Goal: Use online tool/utility: Utilize a website feature to perform a specific function

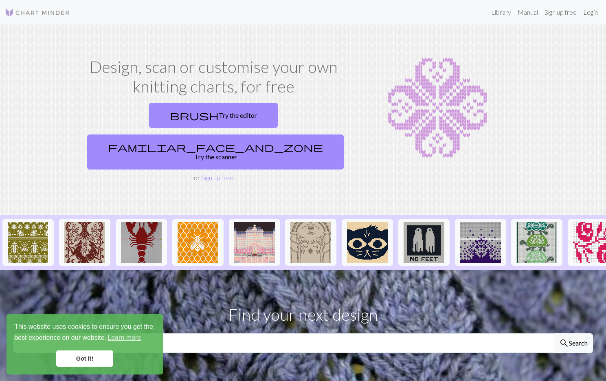
click at [585, 14] on link "Login" at bounding box center [590, 12] width 21 height 16
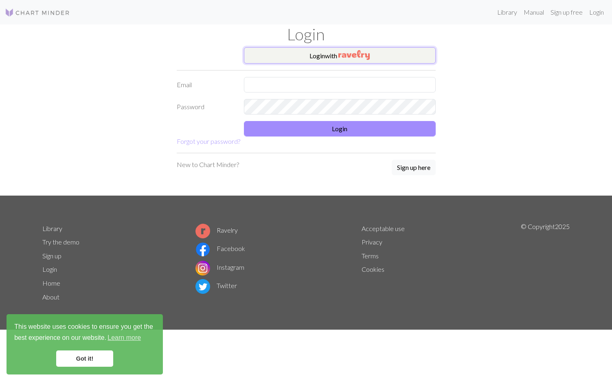
click at [353, 53] on img "button" at bounding box center [353, 55] width 31 height 10
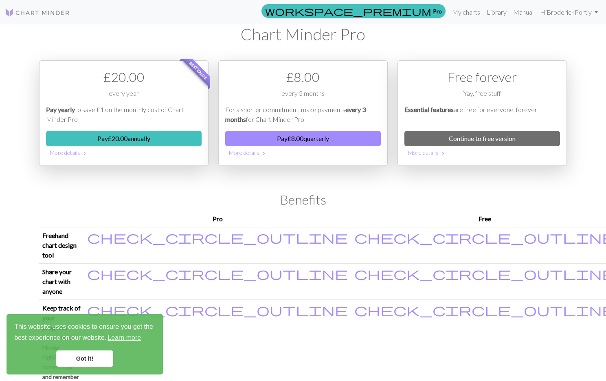
scroll to position [9, 0]
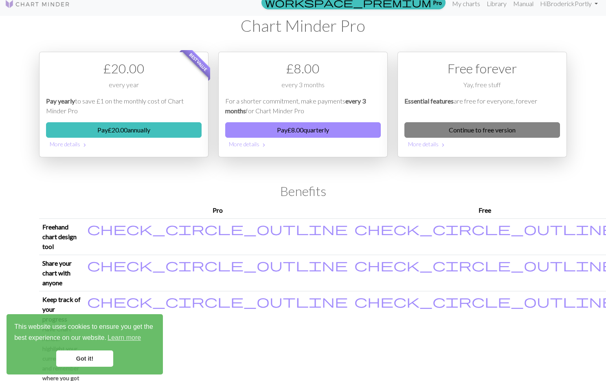
click at [448, 130] on link "Continue to free version" at bounding box center [482, 129] width 156 height 15
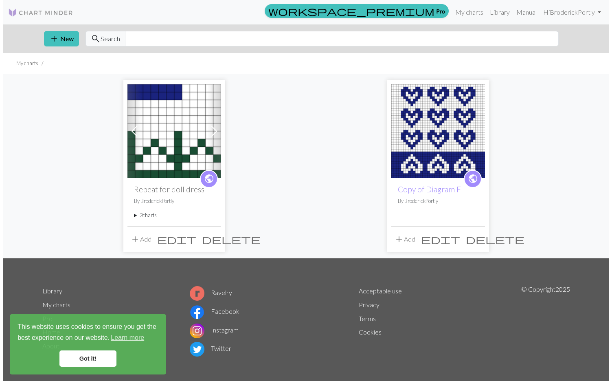
scroll to position [4, 0]
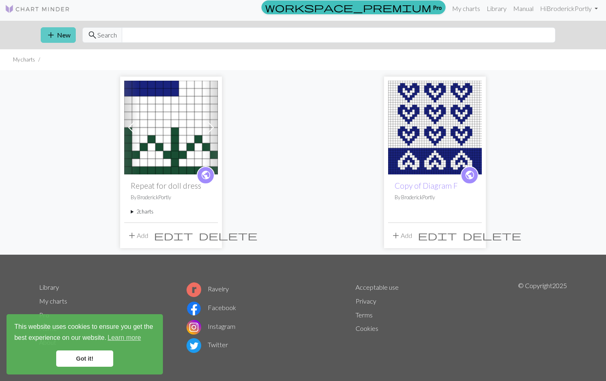
click at [63, 35] on button "add New" at bounding box center [58, 34] width 35 height 15
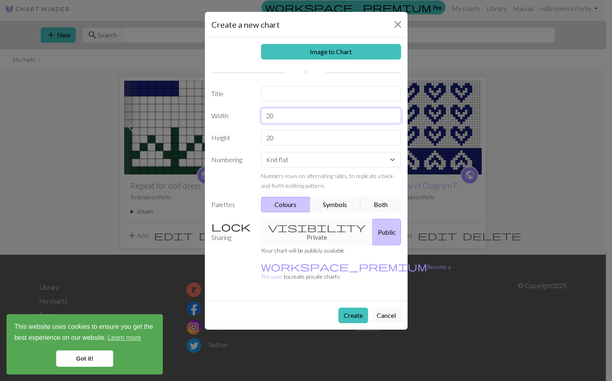
click at [286, 116] on input "20" at bounding box center [331, 115] width 140 height 15
type input "2"
type input "31"
drag, startPoint x: 288, startPoint y: 140, endPoint x: 263, endPoint y: 135, distance: 24.8
click at [263, 135] on input "20" at bounding box center [331, 137] width 140 height 15
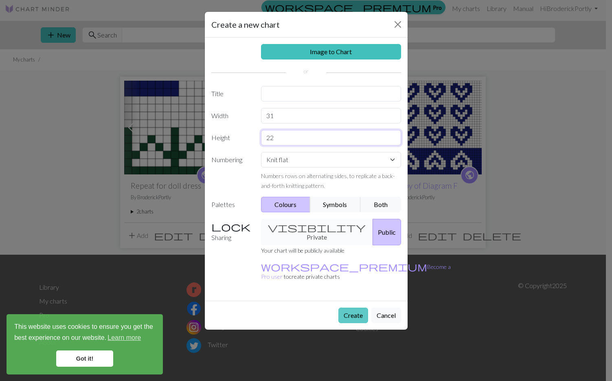
type input "22"
click at [343, 307] on button "Create" at bounding box center [353, 314] width 30 height 15
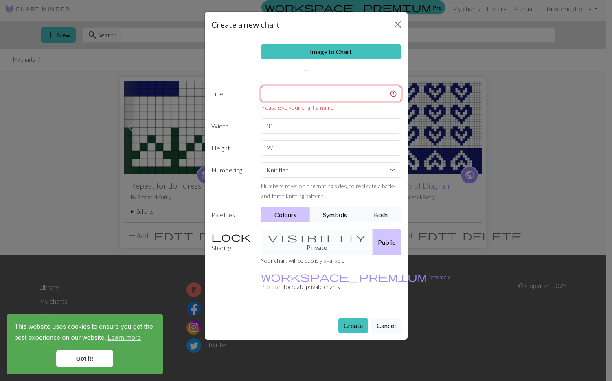
click at [278, 98] on input "text" at bounding box center [331, 93] width 140 height 15
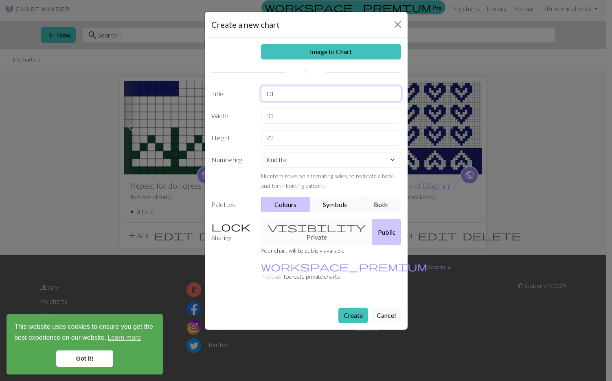
type input "D"
type input "Colorwork for doll sweater"
click at [362, 307] on button "Create" at bounding box center [353, 314] width 30 height 15
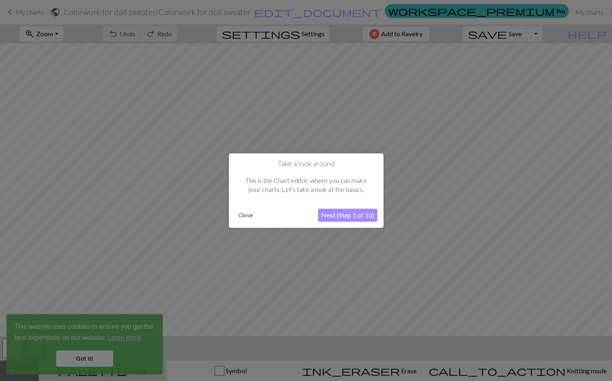
click at [352, 215] on button "Next (Step 1 of 10)" at bounding box center [347, 214] width 59 height 13
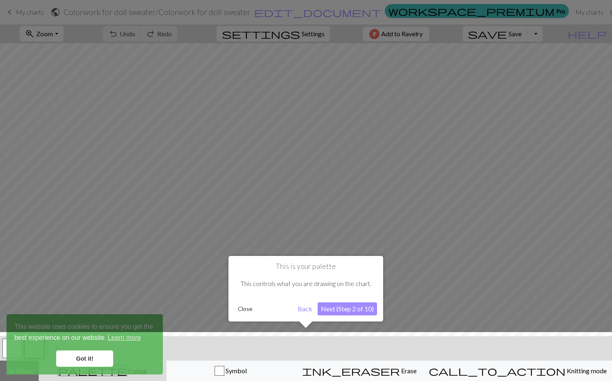
click at [341, 309] on button "Next (Step 2 of 10)" at bounding box center [347, 308] width 59 height 13
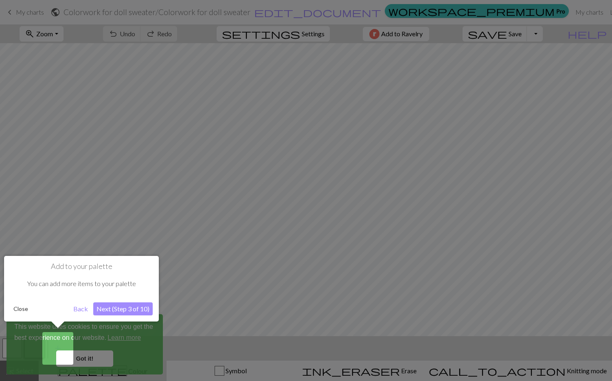
click at [22, 308] on button "Close" at bounding box center [20, 309] width 21 height 12
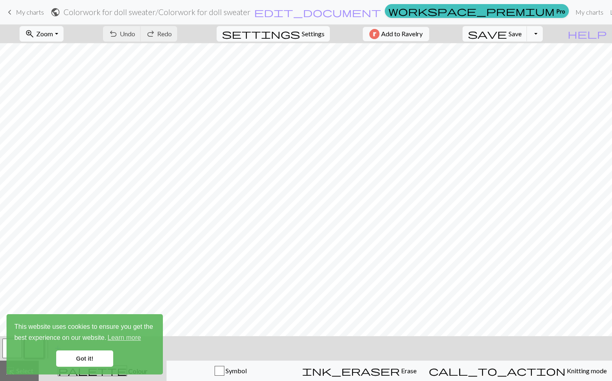
click at [87, 357] on link "Got it!" at bounding box center [84, 358] width 57 height 16
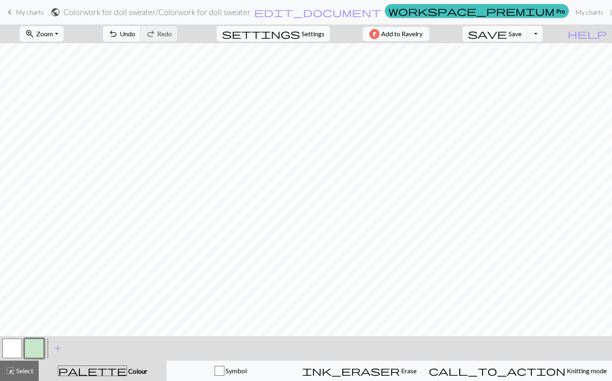
click at [12, 346] on button "button" at bounding box center [12, 348] width 20 height 20
click at [53, 346] on span "add" at bounding box center [58, 347] width 10 height 11
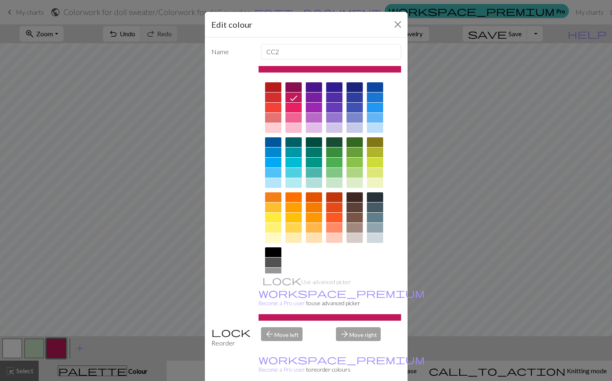
click at [289, 129] on div at bounding box center [293, 128] width 16 height 10
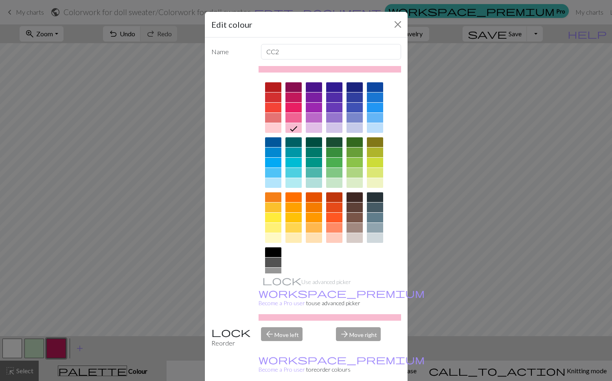
click at [164, 308] on div "Edit colour Name CC2 Use advanced picker workspace_premium Become a Pro user to…" at bounding box center [306, 190] width 612 height 381
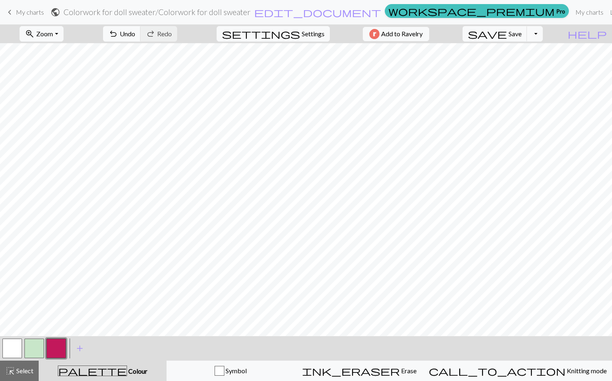
click at [49, 357] on button "button" at bounding box center [56, 348] width 20 height 20
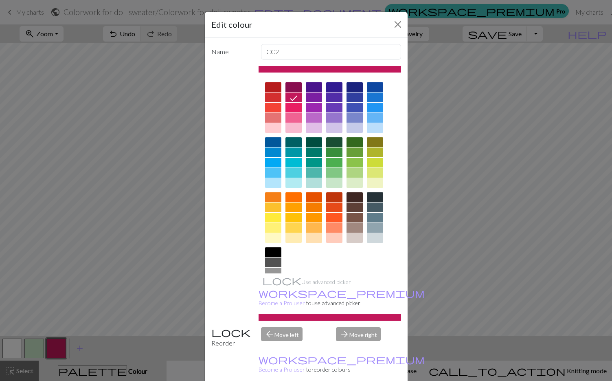
click at [287, 125] on div at bounding box center [293, 128] width 16 height 10
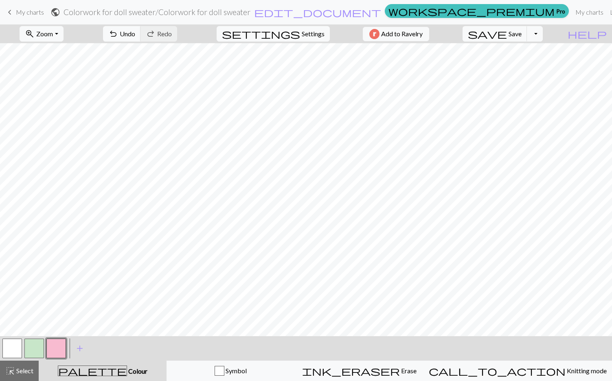
click at [13, 350] on button "button" at bounding box center [12, 348] width 20 height 20
click at [30, 349] on button "button" at bounding box center [34, 348] width 20 height 20
click at [52, 347] on button "button" at bounding box center [56, 348] width 20 height 20
click at [41, 346] on button "button" at bounding box center [34, 348] width 20 height 20
click at [56, 345] on button "button" at bounding box center [56, 348] width 20 height 20
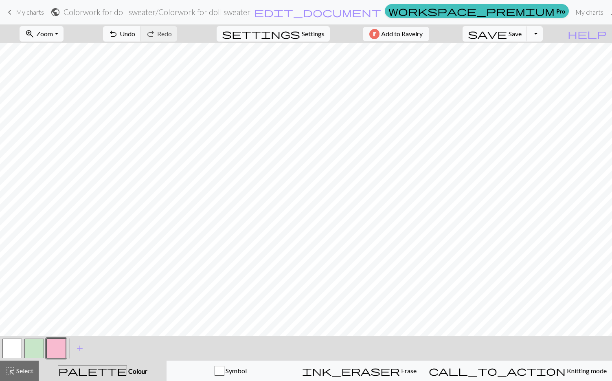
click at [32, 349] on button "button" at bounding box center [34, 348] width 20 height 20
click at [17, 346] on button "button" at bounding box center [12, 348] width 20 height 20
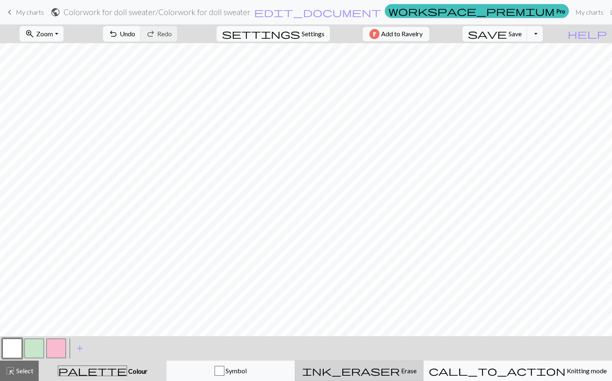
click at [379, 371] on div "ink_eraser Erase Erase" at bounding box center [359, 371] width 118 height 10
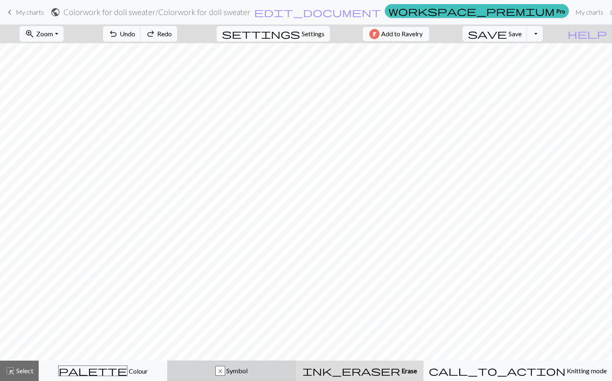
click at [225, 373] on div "x" at bounding box center [220, 371] width 9 height 10
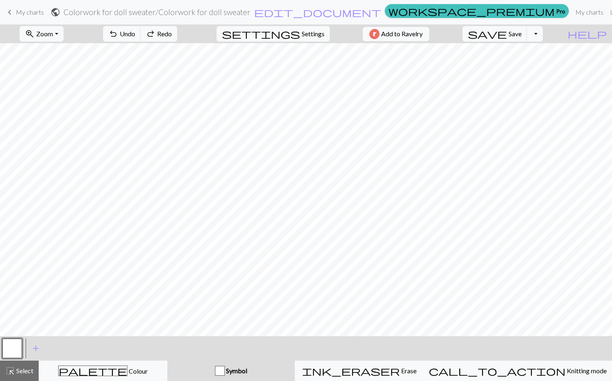
click at [225, 371] on div "button" at bounding box center [220, 371] width 10 height 10
click at [128, 372] on div "palette Colour Colour" at bounding box center [103, 370] width 118 height 11
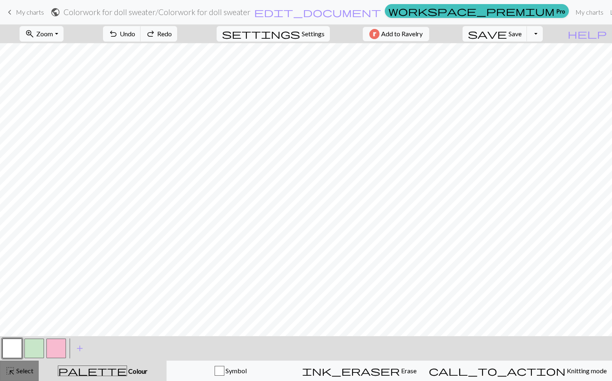
click at [10, 370] on span "highlight_alt" at bounding box center [10, 370] width 10 height 11
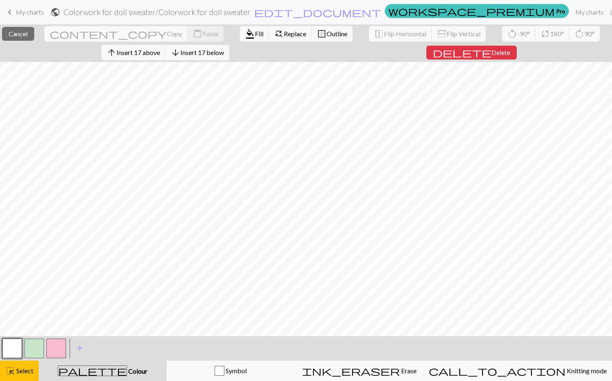
click at [9, 346] on button "button" at bounding box center [12, 348] width 20 height 20
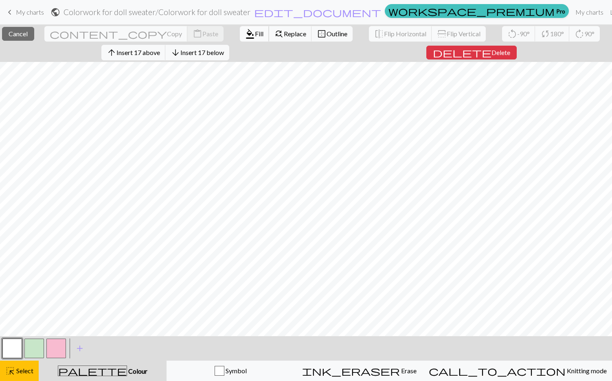
click at [245, 31] on span "format_color_fill" at bounding box center [250, 33] width 10 height 11
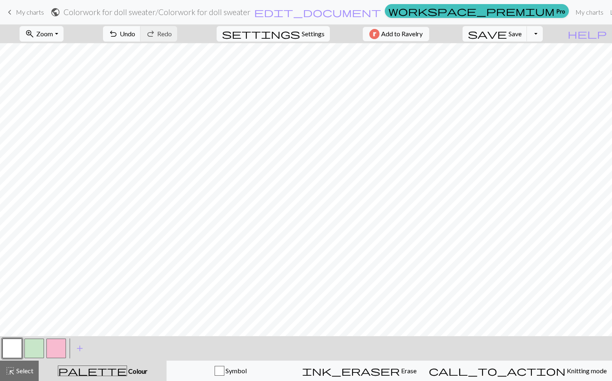
click at [33, 349] on button "button" at bounding box center [34, 348] width 20 height 20
click at [54, 345] on button "button" at bounding box center [56, 348] width 20 height 20
click at [10, 353] on button "button" at bounding box center [12, 348] width 20 height 20
click at [77, 349] on span "add" at bounding box center [80, 347] width 10 height 11
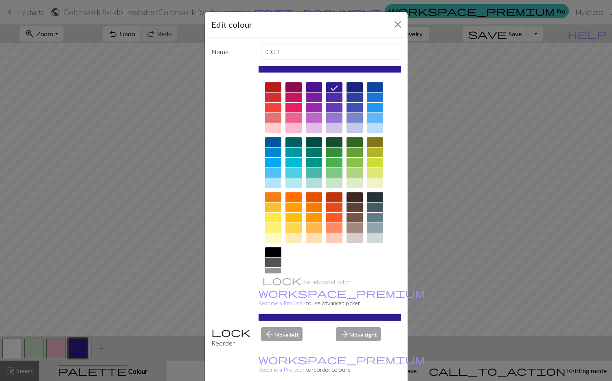
click at [273, 250] on div at bounding box center [273, 252] width 16 height 10
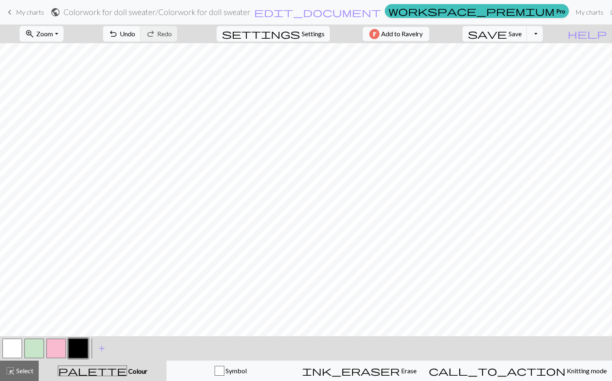
click at [52, 349] on button "button" at bounding box center [56, 348] width 20 height 20
click at [20, 350] on button "button" at bounding box center [12, 348] width 20 height 20
click at [54, 352] on button "button" at bounding box center [56, 348] width 20 height 20
click at [15, 345] on button "button" at bounding box center [12, 348] width 20 height 20
click at [55, 355] on button "button" at bounding box center [56, 348] width 20 height 20
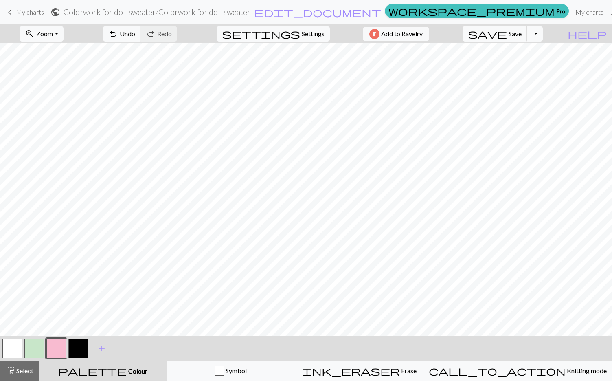
click at [14, 346] on button "button" at bounding box center [12, 348] width 20 height 20
click at [58, 347] on button "button" at bounding box center [56, 348] width 20 height 20
click at [82, 344] on button "button" at bounding box center [78, 348] width 20 height 20
click at [58, 348] on button "button" at bounding box center [56, 348] width 20 height 20
click at [28, 347] on button "button" at bounding box center [34, 348] width 20 height 20
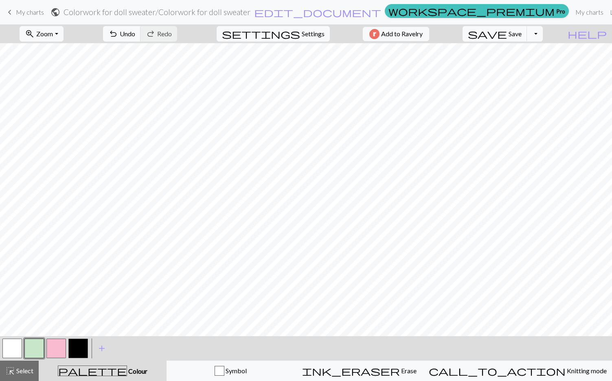
click at [13, 345] on button "button" at bounding box center [12, 348] width 20 height 20
click at [36, 353] on button "button" at bounding box center [34, 348] width 20 height 20
click at [135, 34] on span "Undo" at bounding box center [127, 34] width 15 height 8
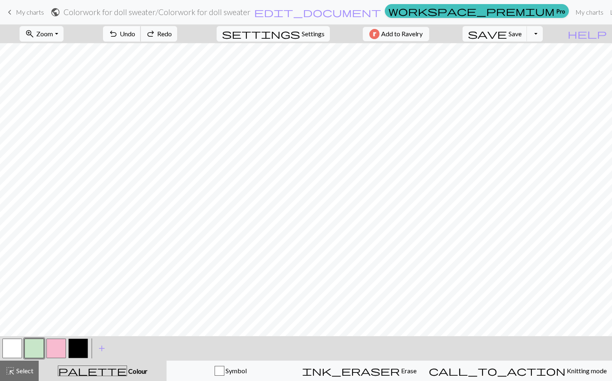
click at [135, 34] on span "Undo" at bounding box center [127, 34] width 15 height 8
click at [51, 350] on button "button" at bounding box center [56, 348] width 20 height 20
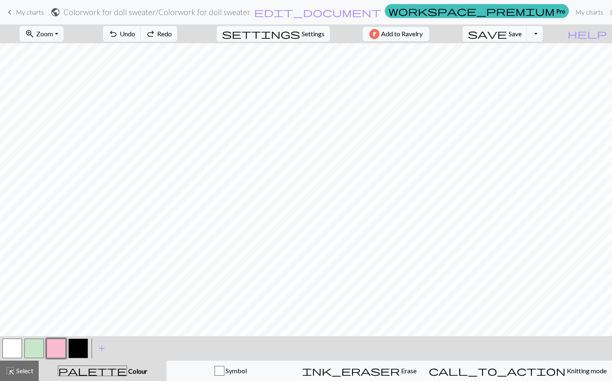
click at [55, 345] on button "button" at bounding box center [56, 348] width 20 height 20
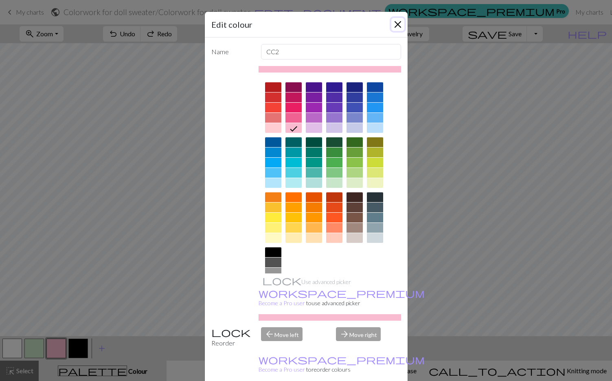
click at [397, 20] on button "Close" at bounding box center [397, 24] width 13 height 13
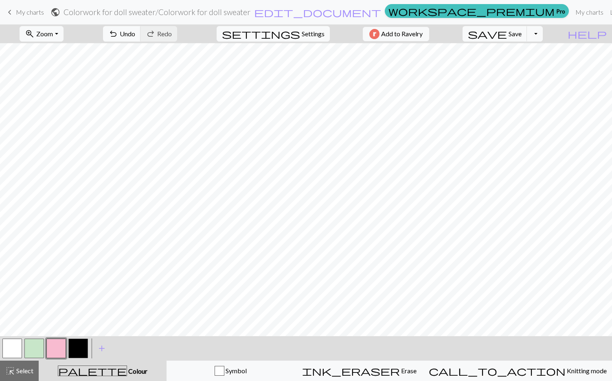
click at [14, 350] on button "button" at bounding box center [12, 348] width 20 height 20
click at [55, 353] on button "button" at bounding box center [56, 348] width 20 height 20
click at [18, 346] on button "button" at bounding box center [12, 348] width 20 height 20
click at [57, 342] on button "button" at bounding box center [56, 348] width 20 height 20
click at [12, 349] on button "button" at bounding box center [12, 348] width 20 height 20
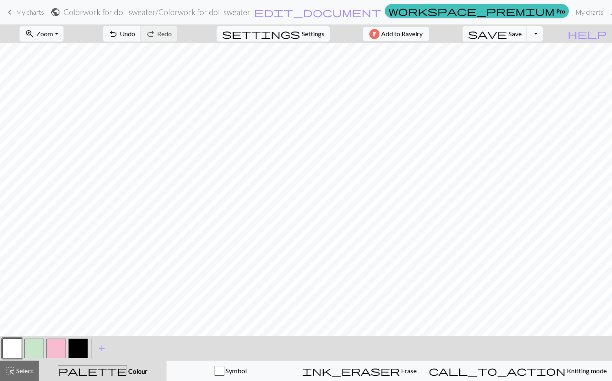
click at [47, 349] on button "button" at bounding box center [56, 348] width 20 height 20
click at [7, 350] on button "button" at bounding box center [12, 348] width 20 height 20
click at [49, 351] on button "button" at bounding box center [56, 348] width 20 height 20
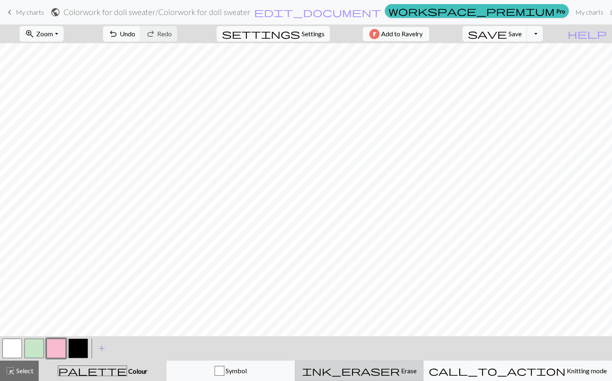
click at [391, 372] on span "ink_eraser" at bounding box center [351, 370] width 98 height 11
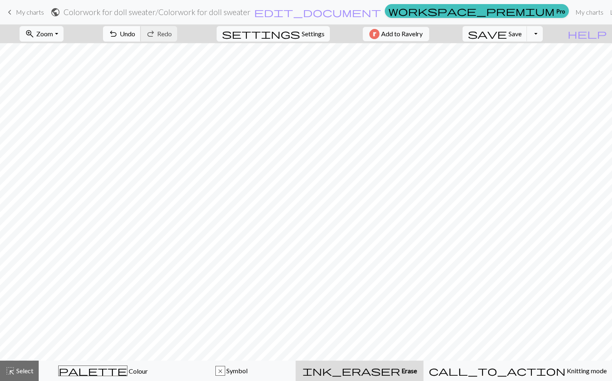
click at [141, 35] on button "undo Undo Undo" at bounding box center [122, 33] width 38 height 15
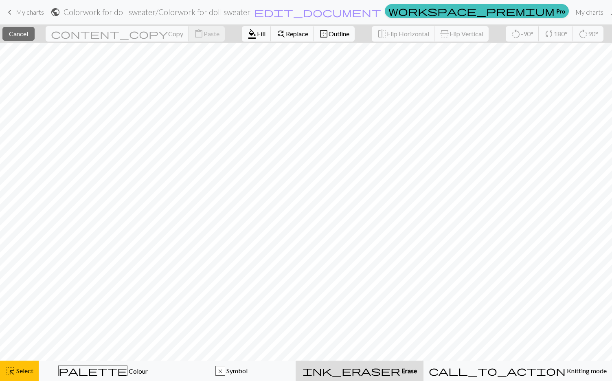
click at [364, 376] on button "ink_eraser Erase Erase" at bounding box center [360, 370] width 128 height 20
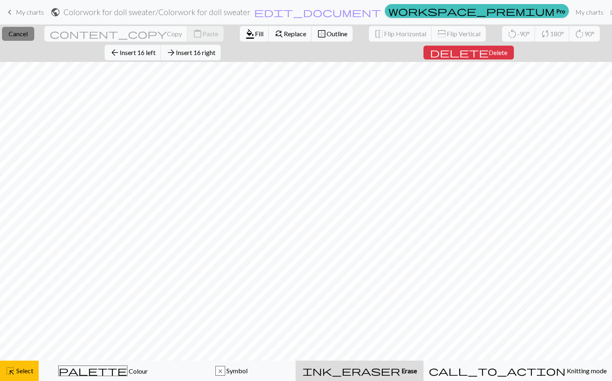
click at [28, 31] on span "Cancel" at bounding box center [18, 34] width 19 height 8
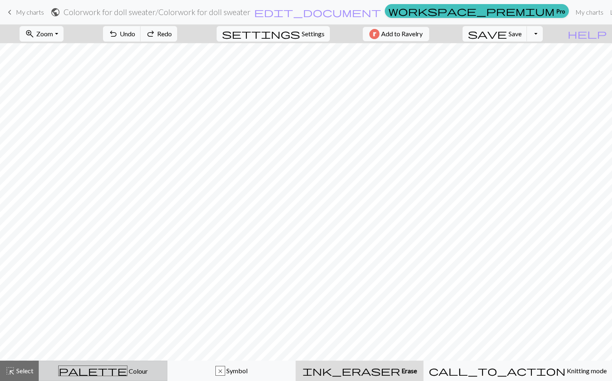
click at [101, 373] on span "palette" at bounding box center [93, 370] width 68 height 11
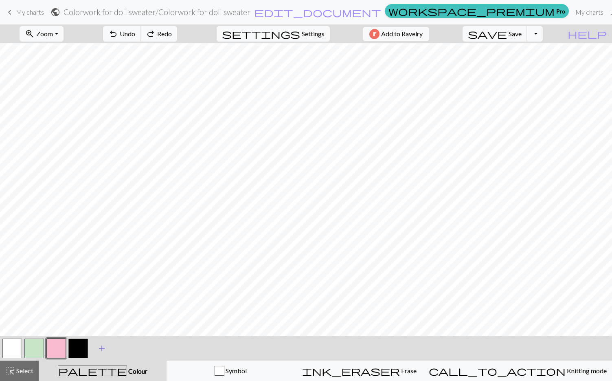
click at [103, 347] on span "add" at bounding box center [102, 347] width 10 height 11
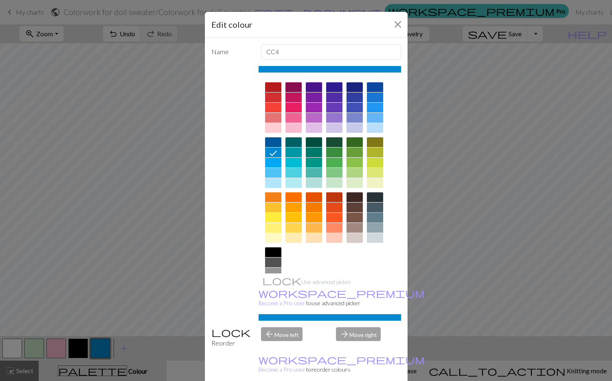
click at [377, 216] on div at bounding box center [375, 218] width 16 height 10
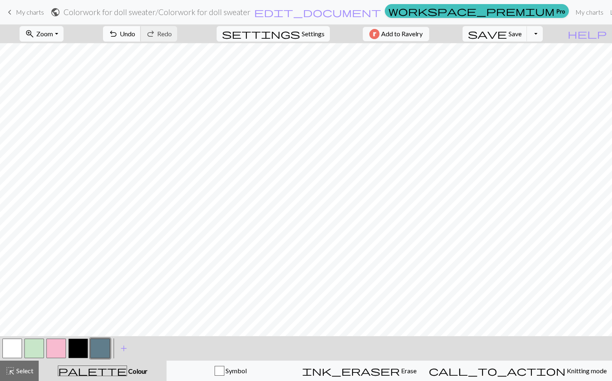
click at [141, 27] on button "undo Undo Undo" at bounding box center [122, 33] width 38 height 15
click at [59, 342] on button "button" at bounding box center [56, 348] width 20 height 20
click at [135, 36] on span "Undo" at bounding box center [127, 34] width 15 height 8
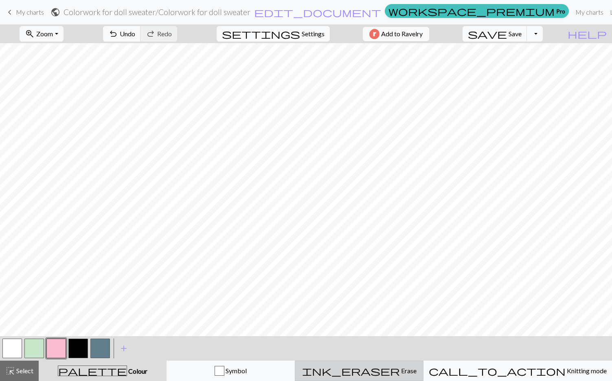
click at [390, 371] on span "ink_eraser" at bounding box center [351, 370] width 98 height 11
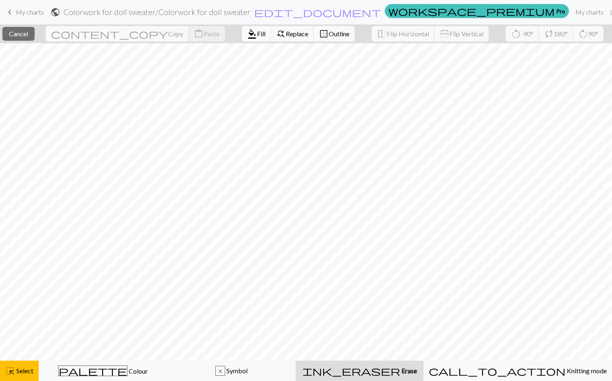
click at [368, 372] on div "ink_eraser Erase Erase" at bounding box center [359, 371] width 118 height 10
click at [9, 375] on span "highlight_alt" at bounding box center [10, 370] width 10 height 11
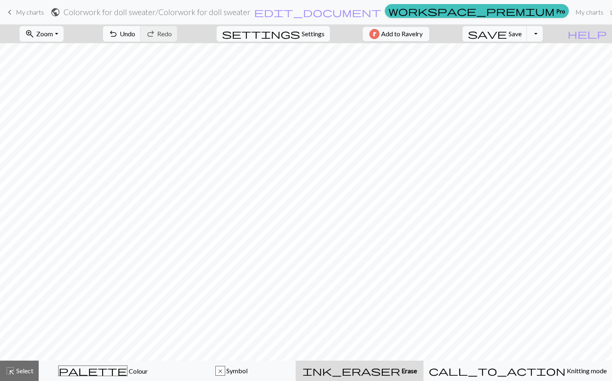
click at [386, 364] on button "ink_eraser Erase Erase" at bounding box center [360, 370] width 128 height 20
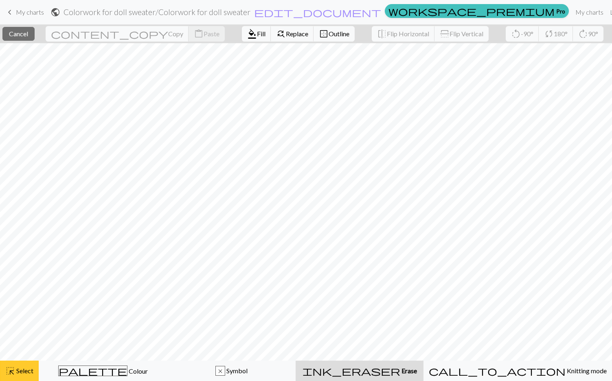
click at [18, 366] on span "Select" at bounding box center [24, 370] width 18 height 8
click at [18, 371] on span "Select" at bounding box center [24, 370] width 18 height 8
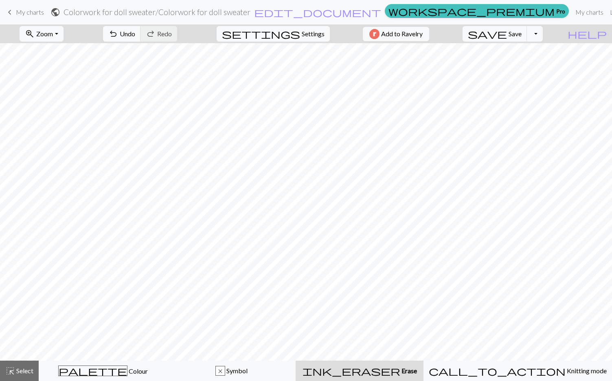
click at [379, 367] on div "ink_eraser Erase Erase" at bounding box center [359, 371] width 118 height 10
click at [129, 374] on div "palette Colour Colour" at bounding box center [103, 370] width 118 height 11
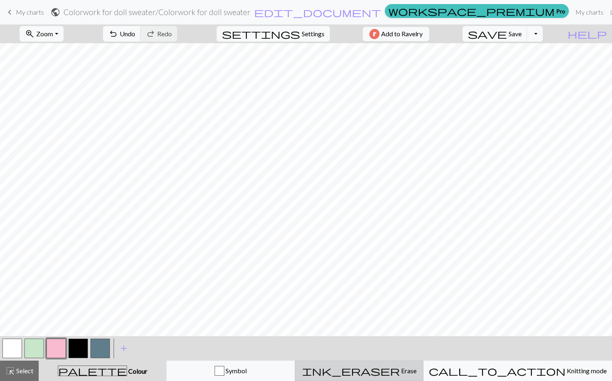
click at [389, 372] on span "ink_eraser" at bounding box center [351, 370] width 98 height 11
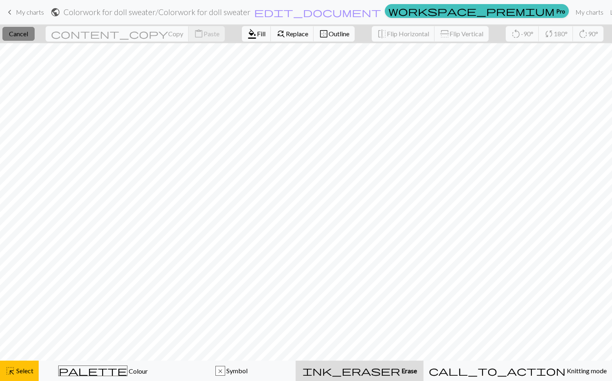
click at [20, 32] on span "Cancel" at bounding box center [18, 34] width 19 height 8
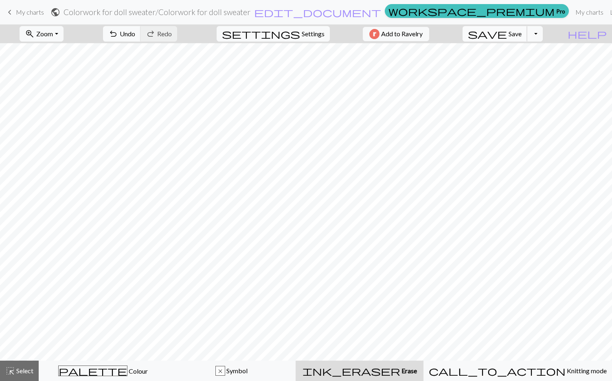
click at [522, 37] on span "Save" at bounding box center [515, 34] width 13 height 8
